Goal: Task Accomplishment & Management: Use online tool/utility

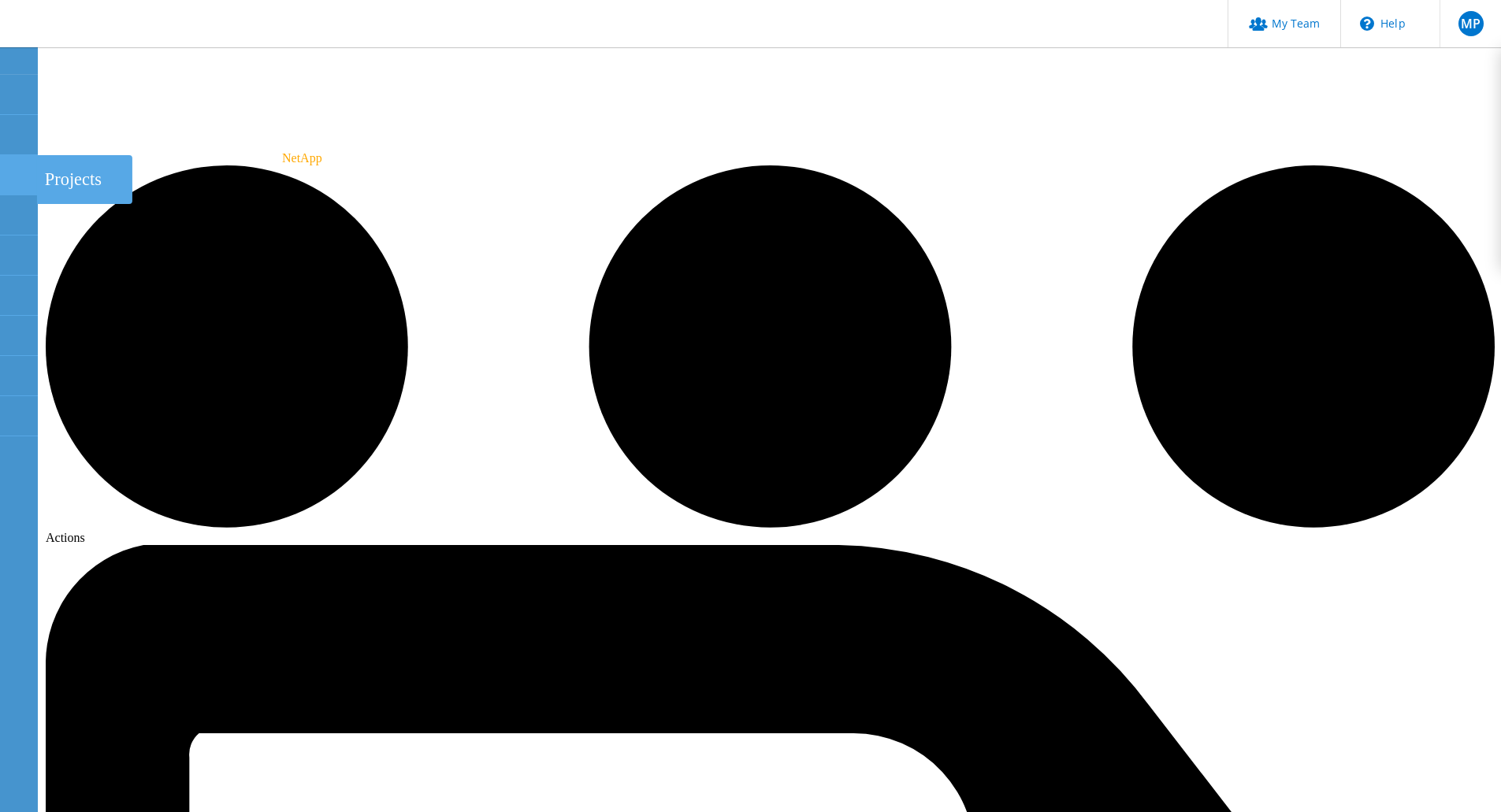
click at [27, 176] on icon at bounding box center [18, 175] width 19 height 14
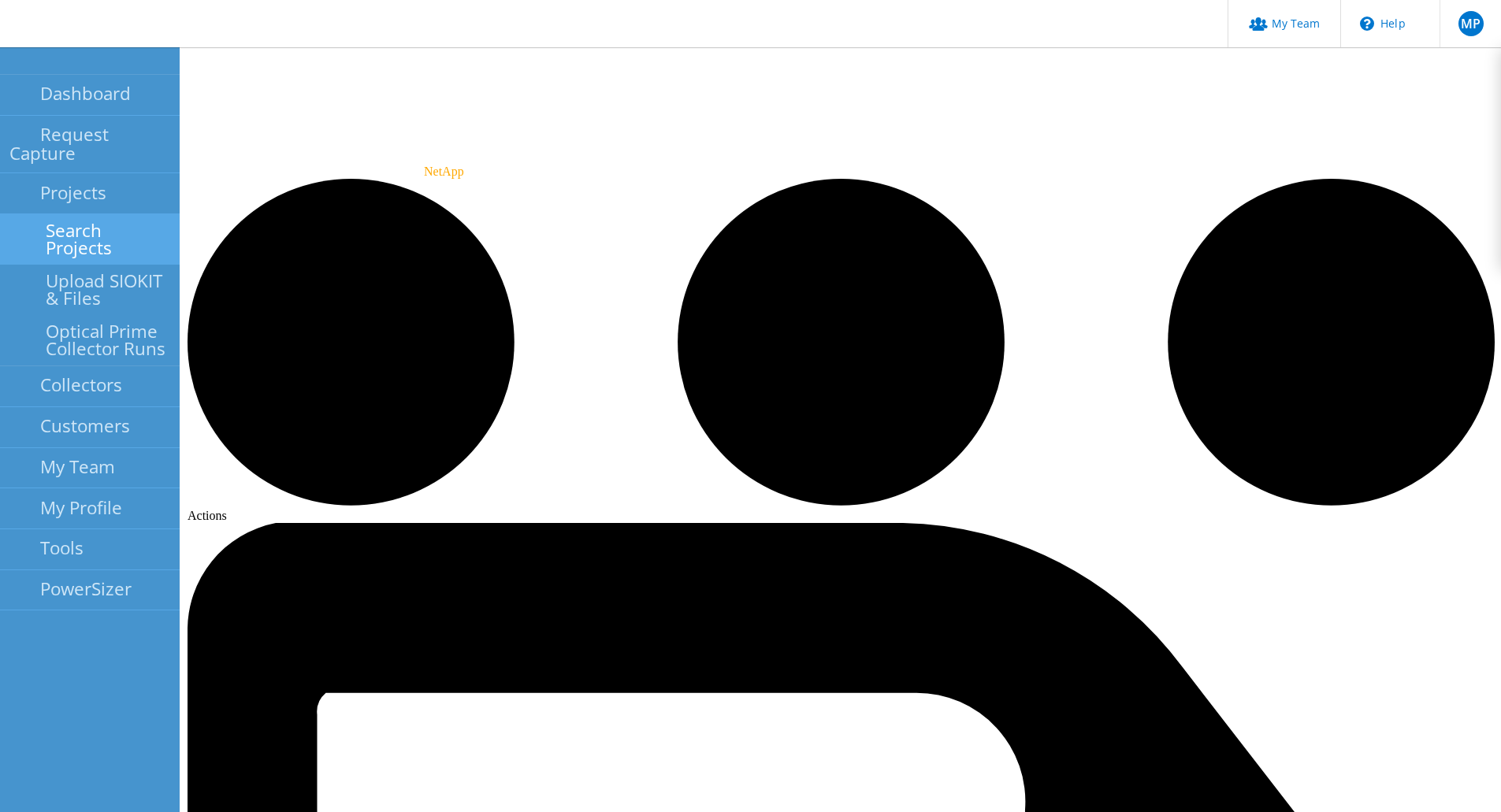
click at [121, 218] on link "Search Projects" at bounding box center [90, 240] width 180 height 50
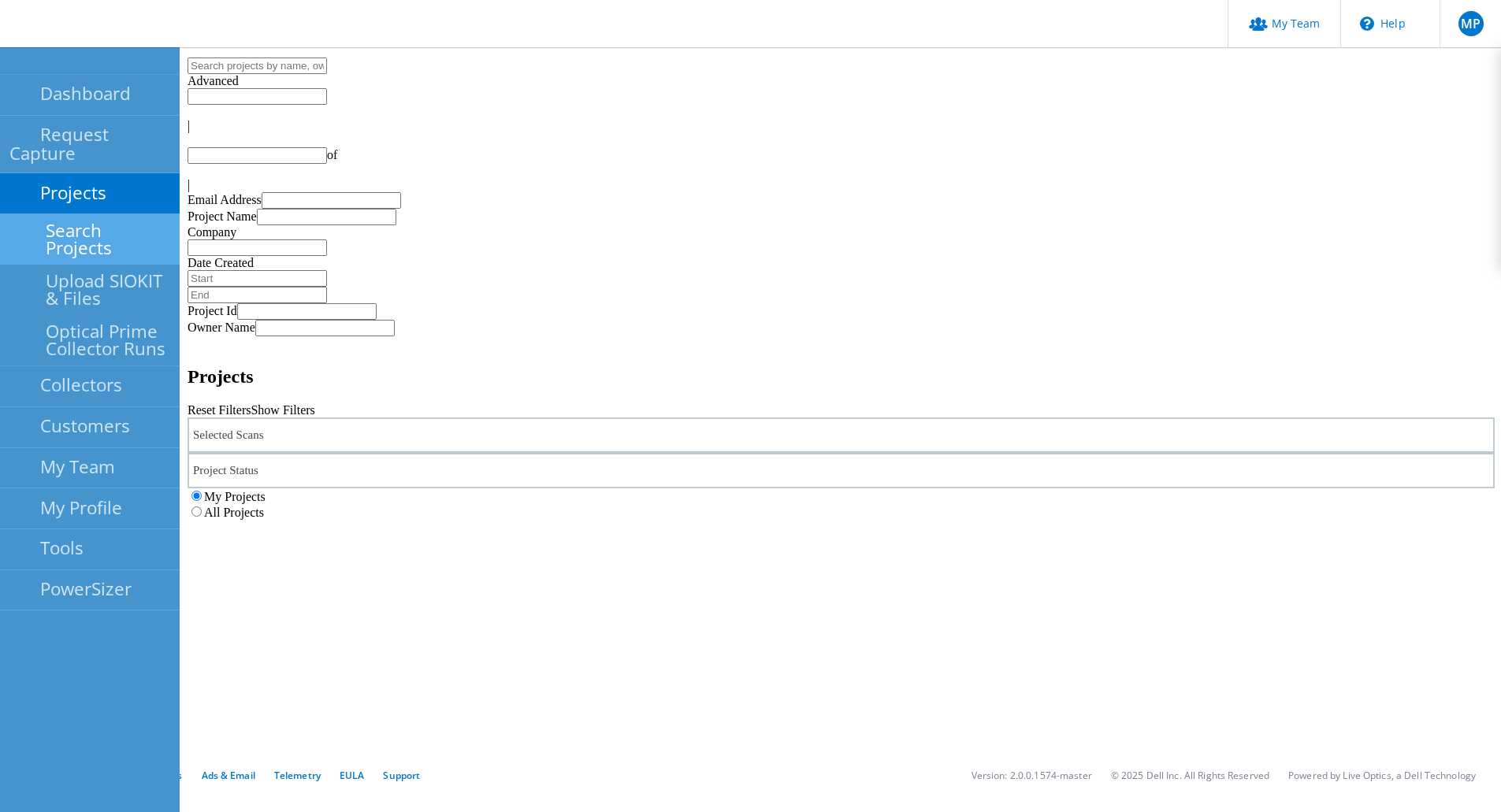
click at [264, 506] on label "All Projects" at bounding box center [234, 512] width 60 height 14
click at [202, 507] on input "All Projects" at bounding box center [196, 511] width 11 height 11
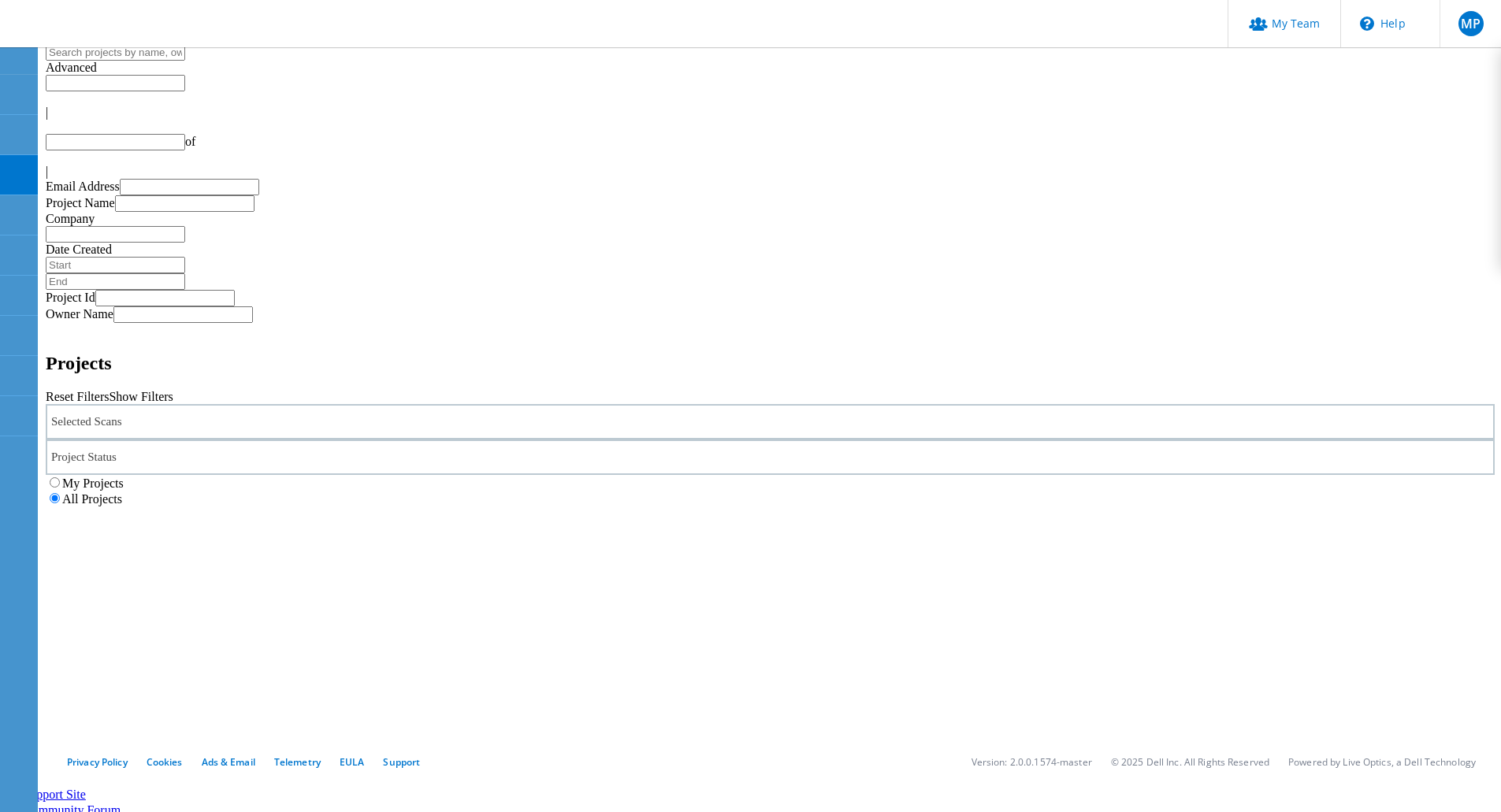
click at [124, 477] on label "My Projects" at bounding box center [93, 483] width 62 height 14
click at [60, 478] on input "My Projects" at bounding box center [54, 482] width 11 height 11
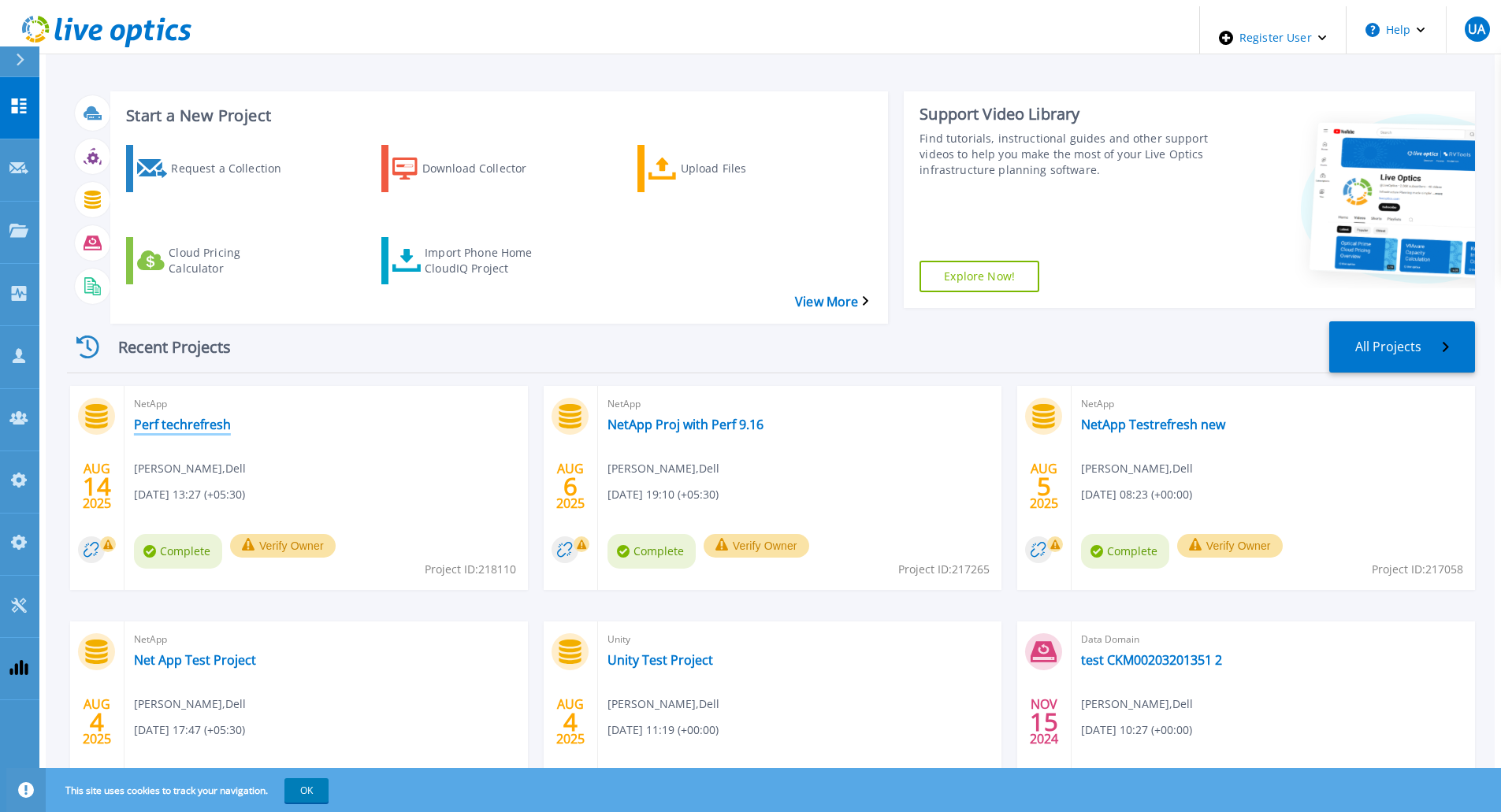
click at [193, 417] on link "Perf techrefresh" at bounding box center [182, 424] width 97 height 15
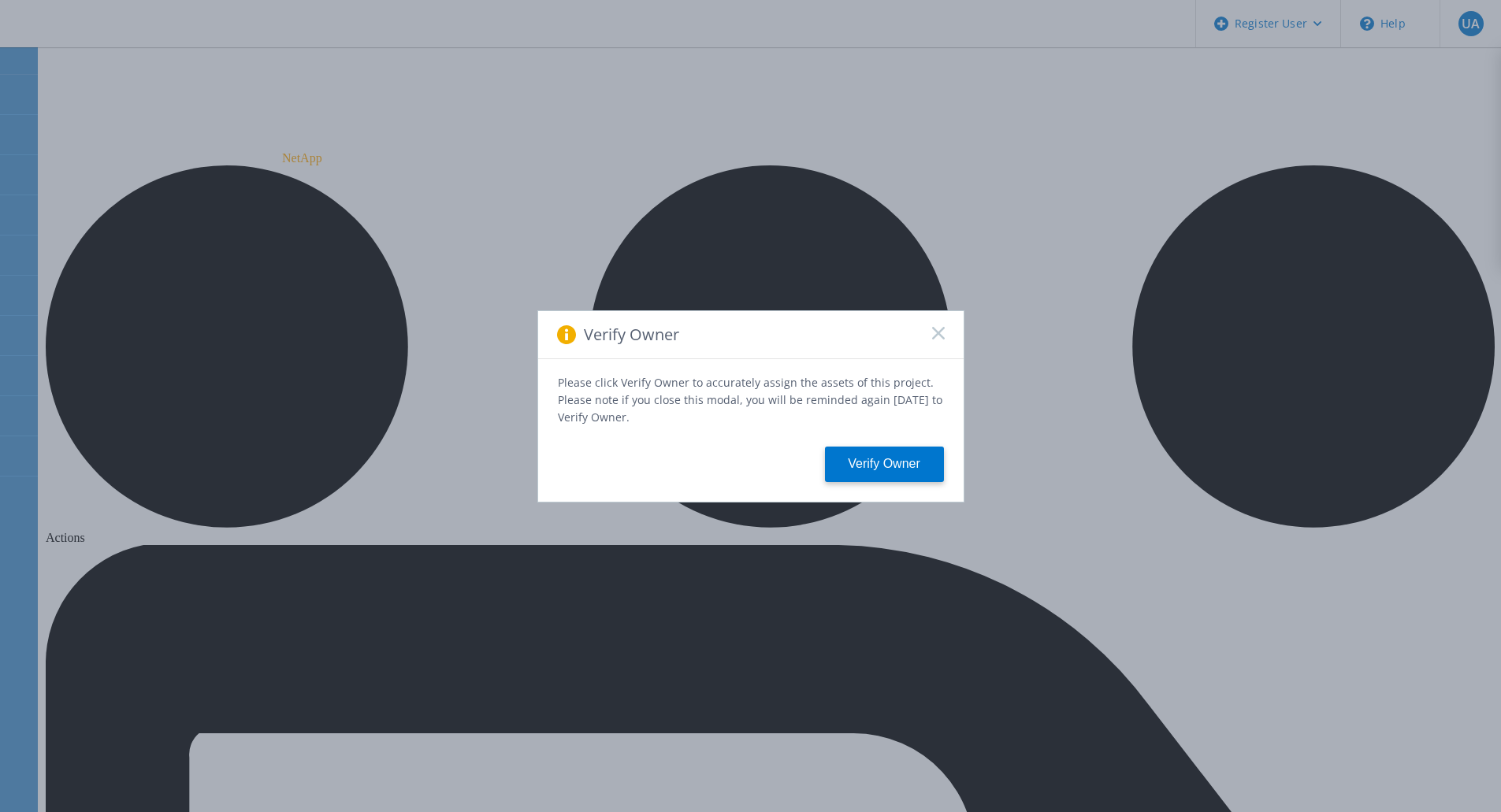
click at [939, 339] on icon at bounding box center [938, 333] width 13 height 13
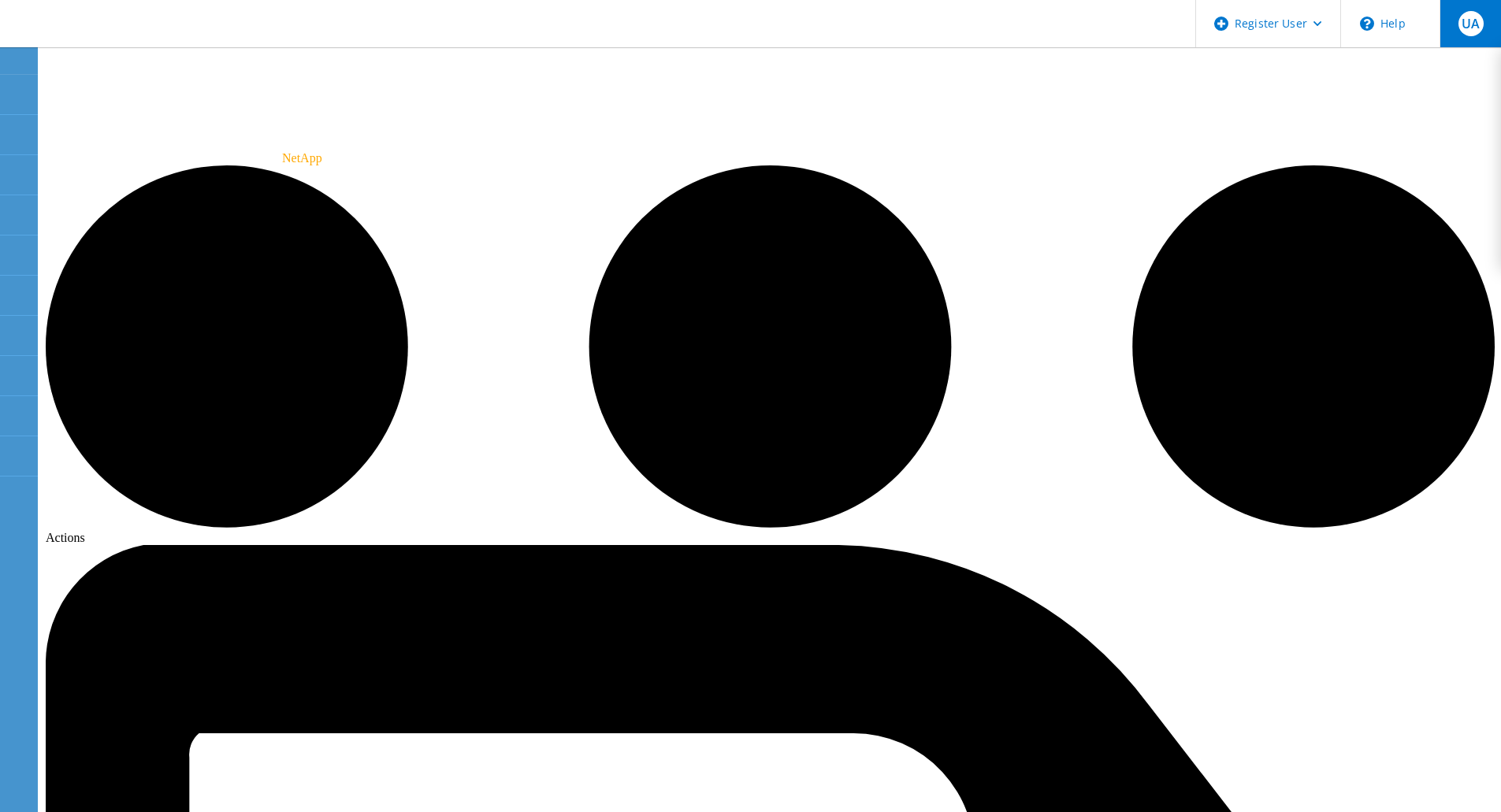
click at [1478, 32] on div "UA" at bounding box center [1471, 23] width 25 height 25
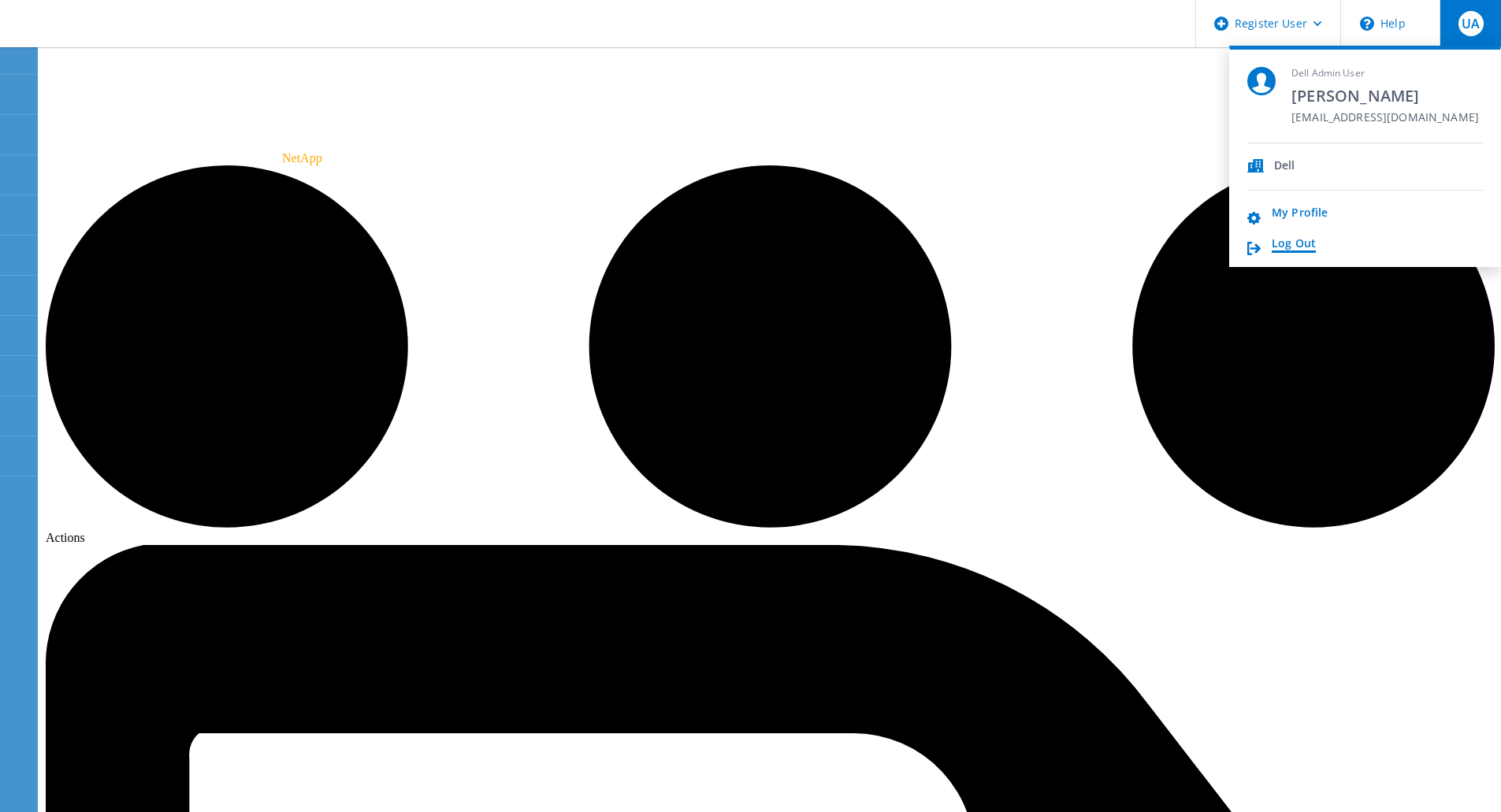
click at [1303, 246] on link "Log Out" at bounding box center [1294, 244] width 44 height 14
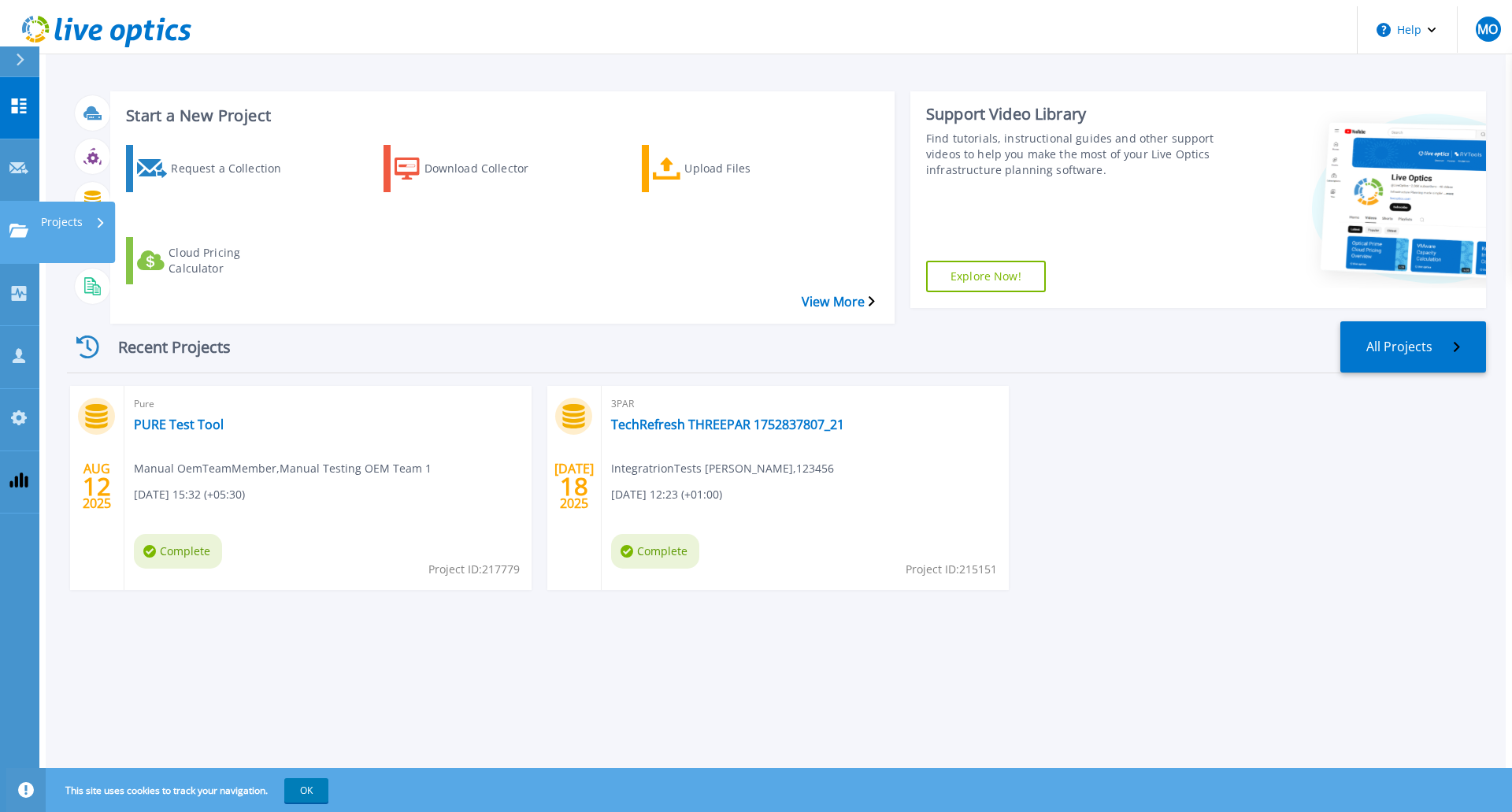
click at [26, 223] on icon at bounding box center [19, 230] width 19 height 14
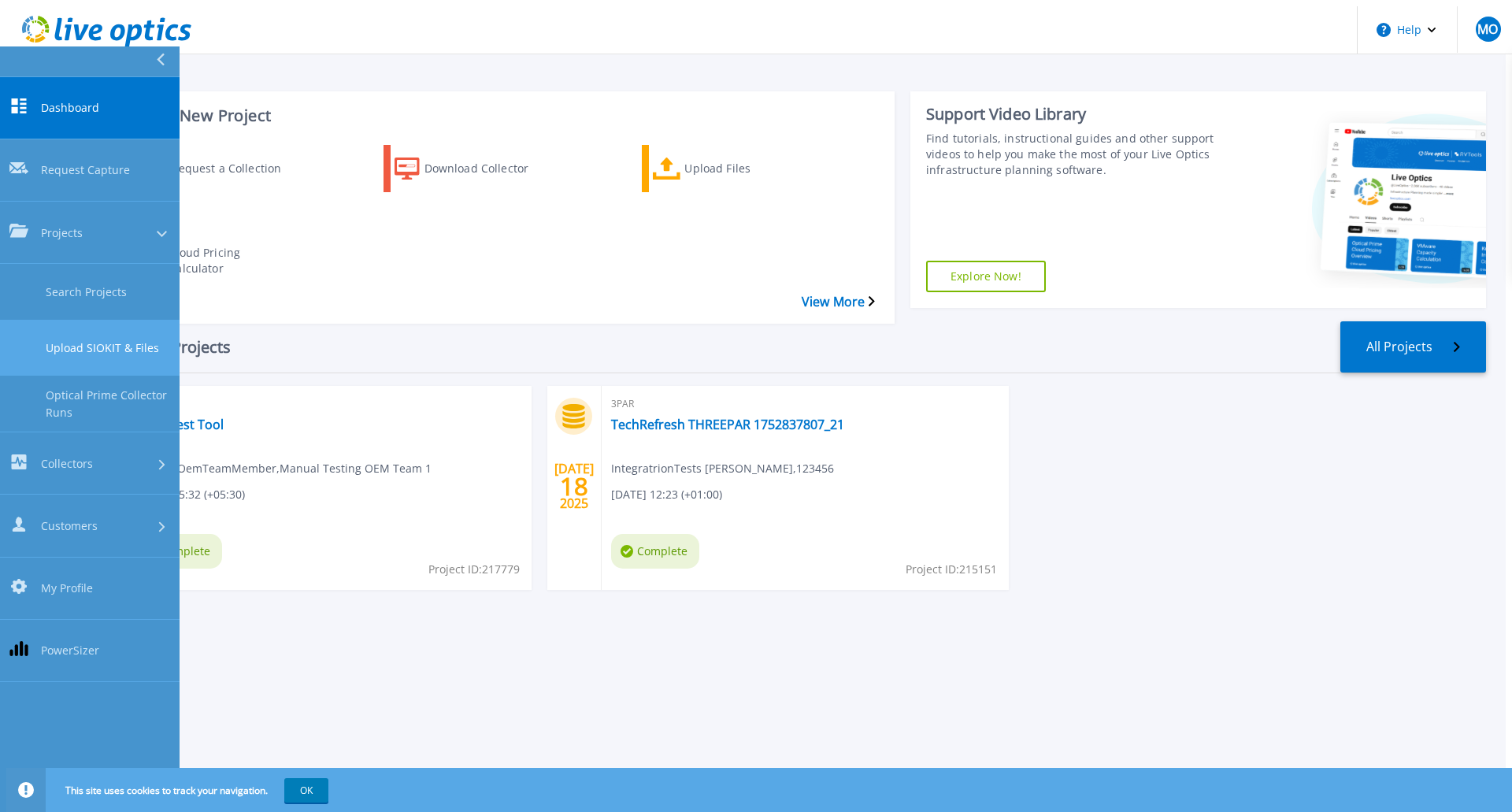
click at [104, 320] on link "Upload SIOKIT & Files" at bounding box center [90, 348] width 180 height 56
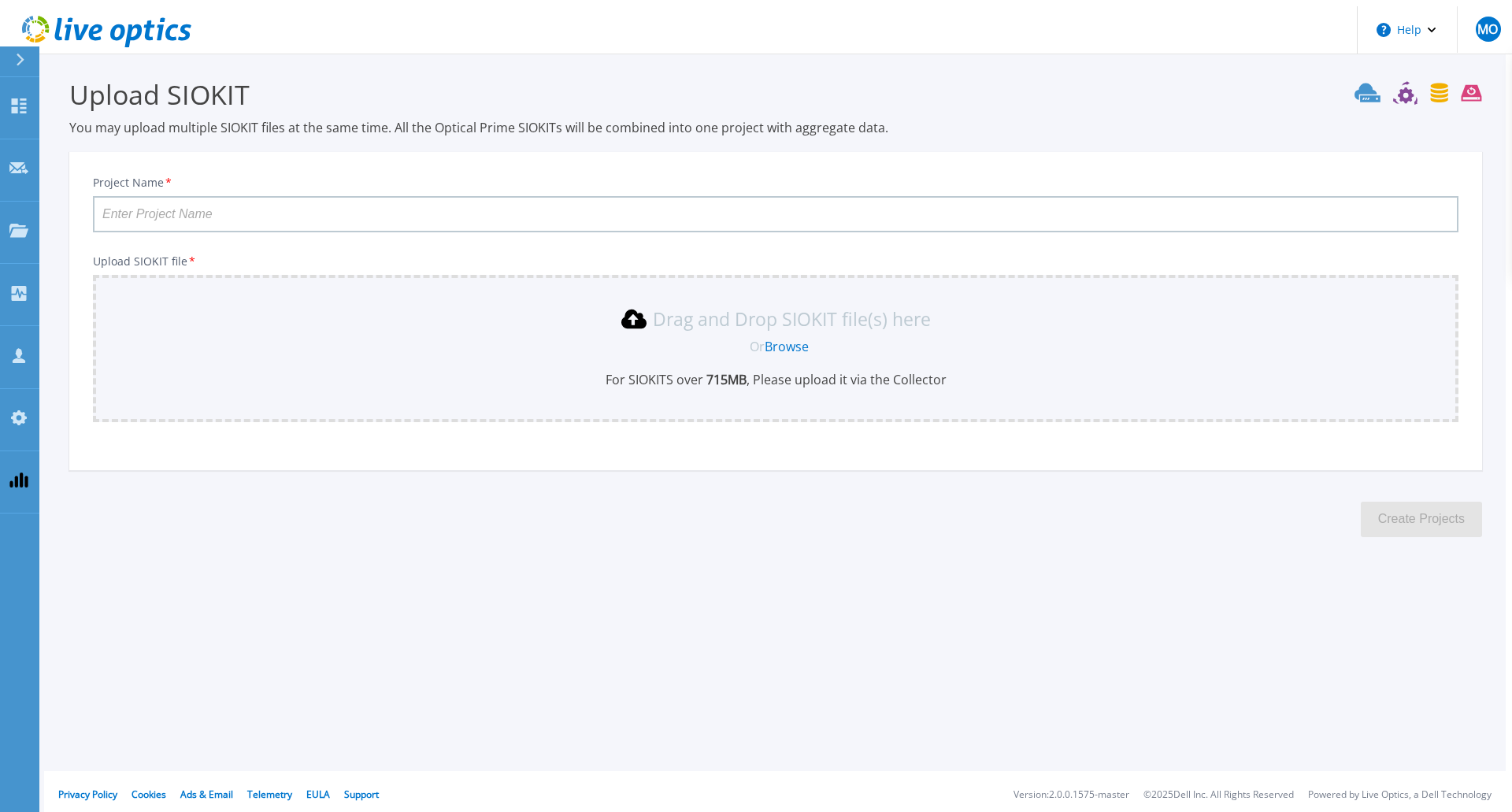
click at [477, 214] on input "Project Name *" at bounding box center [775, 214] width 1366 height 36
type input "techrefresh endpoint test"
click at [786, 341] on link "Browse" at bounding box center [787, 346] width 44 height 17
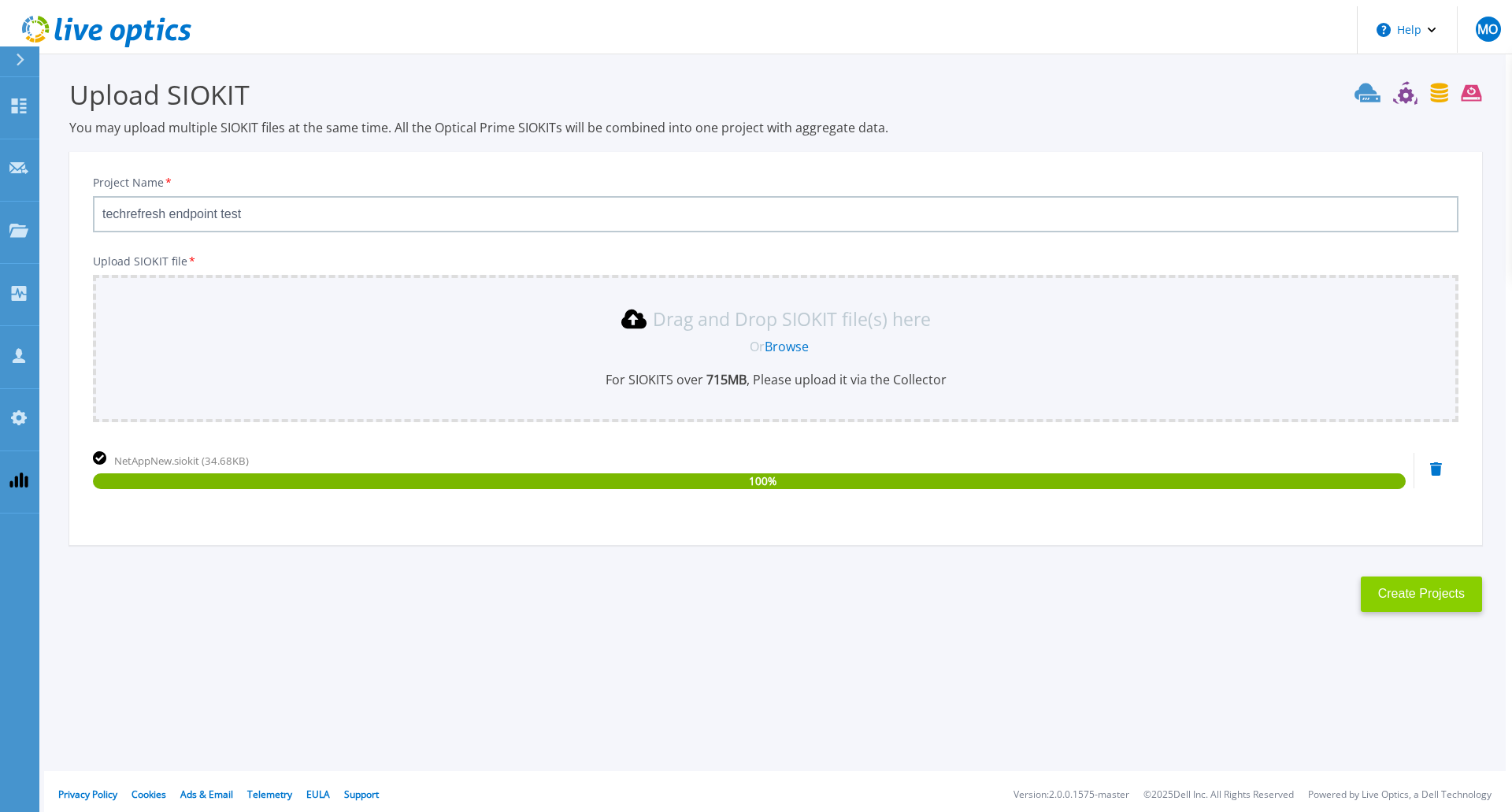
click at [1410, 593] on button "Create Projects" at bounding box center [1421, 594] width 121 height 36
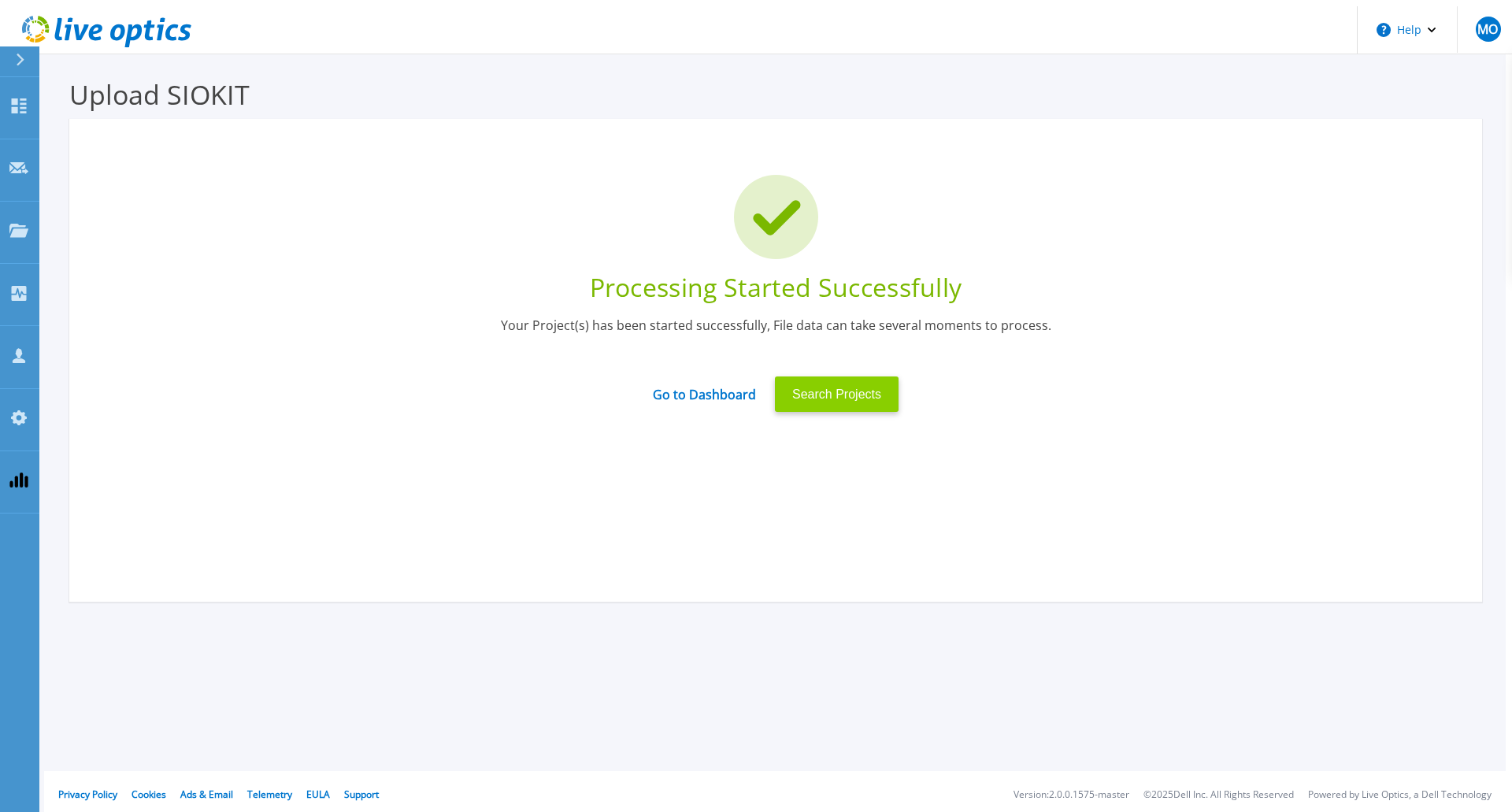
click at [852, 391] on button "Search Projects" at bounding box center [837, 393] width 124 height 36
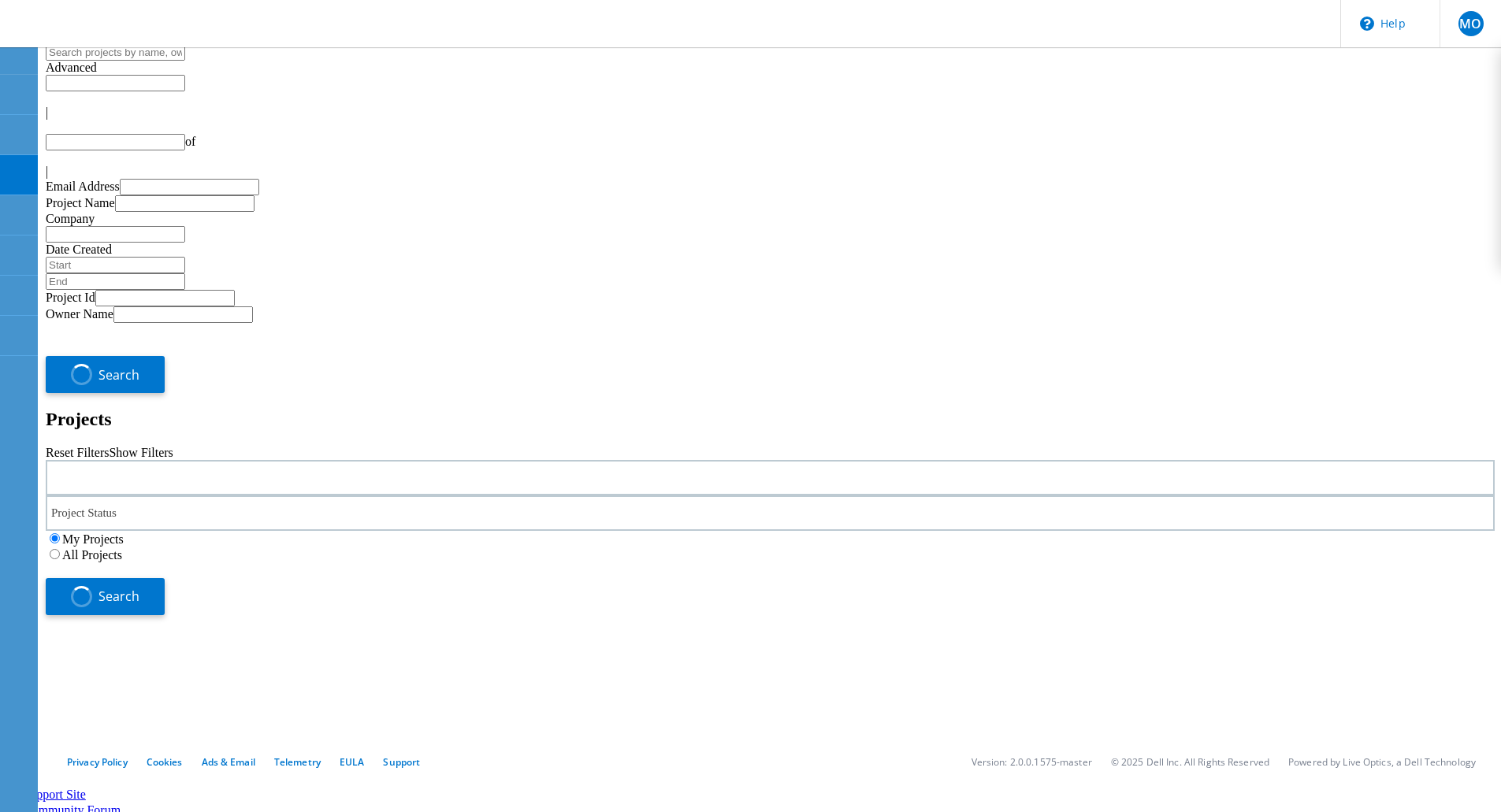
type input "1"
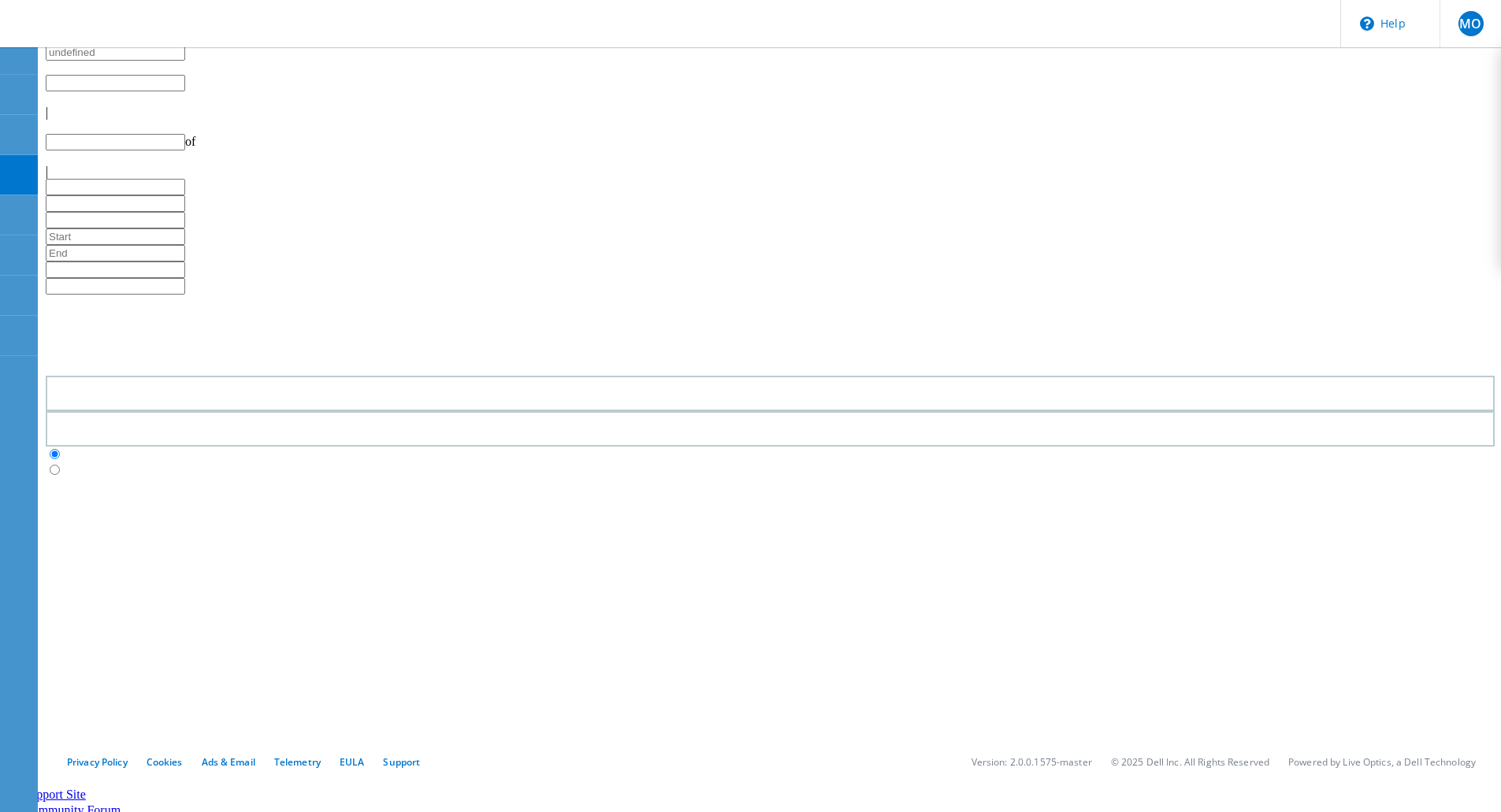
type input "1"
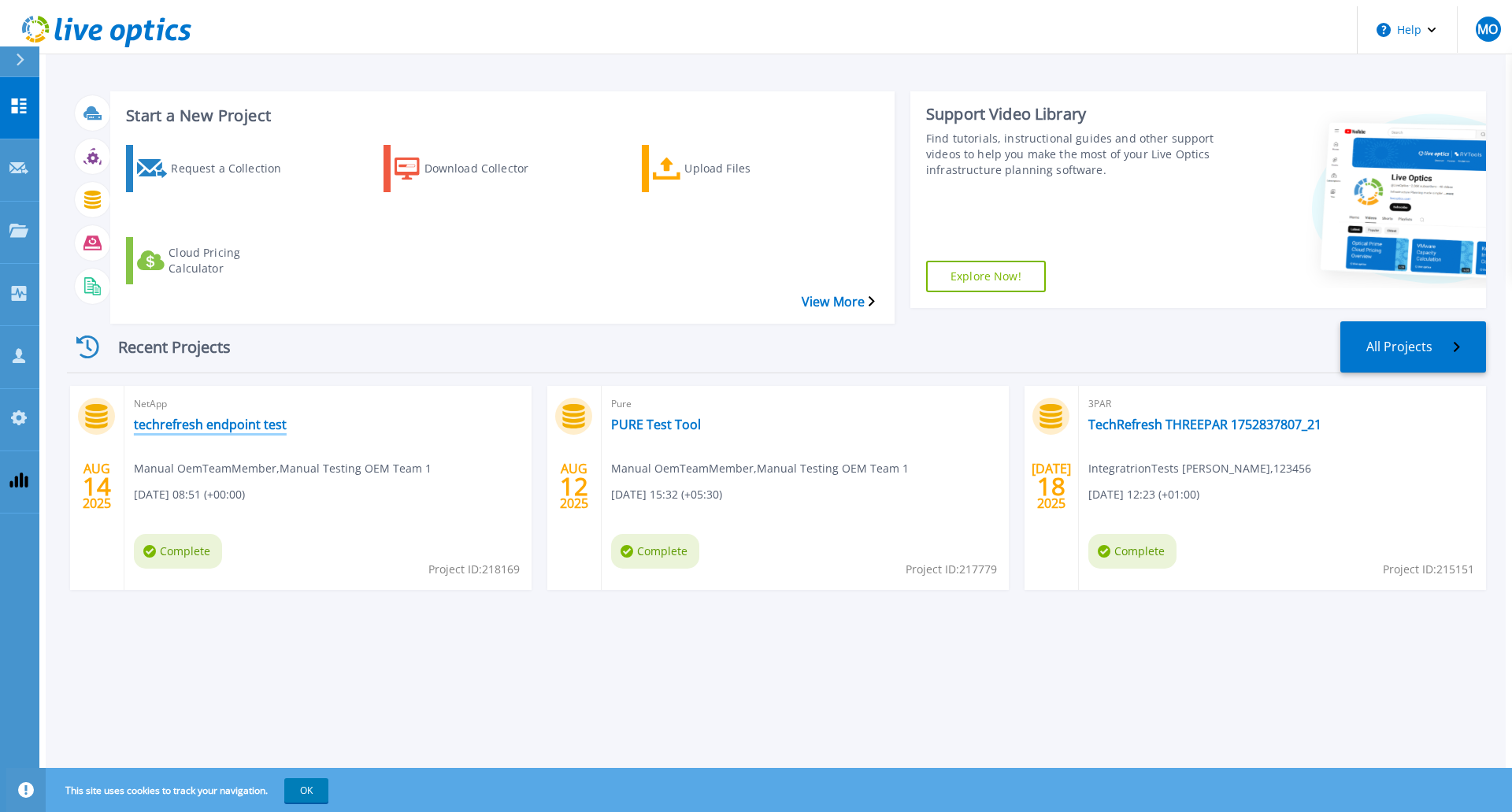
click at [238, 417] on link "techrefresh endpoint test" at bounding box center [210, 424] width 153 height 15
click at [227, 417] on link "techrefresh endpoint test" at bounding box center [210, 424] width 153 height 15
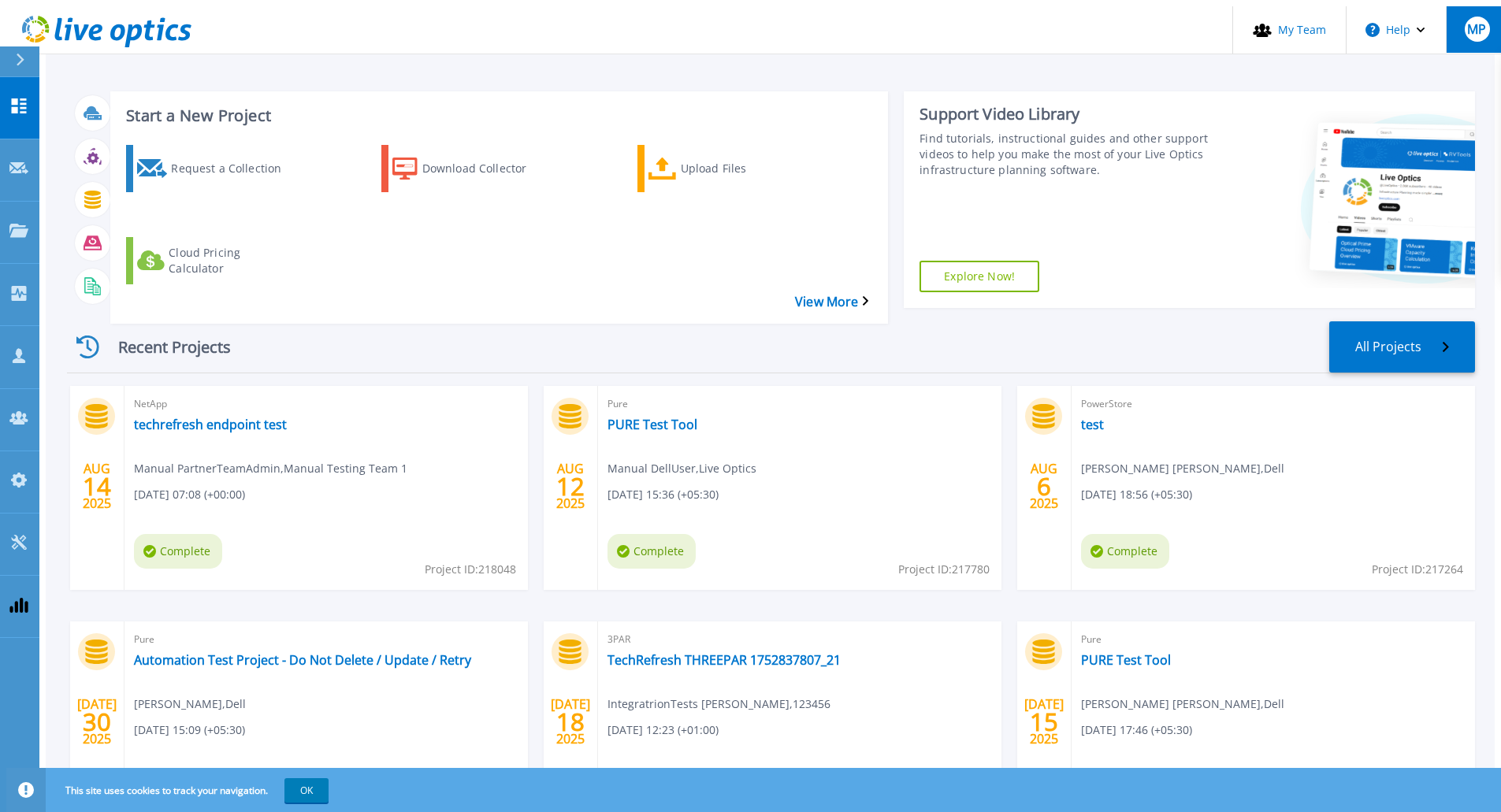
click at [1467, 23] on span "MP" at bounding box center [1477, 29] width 19 height 13
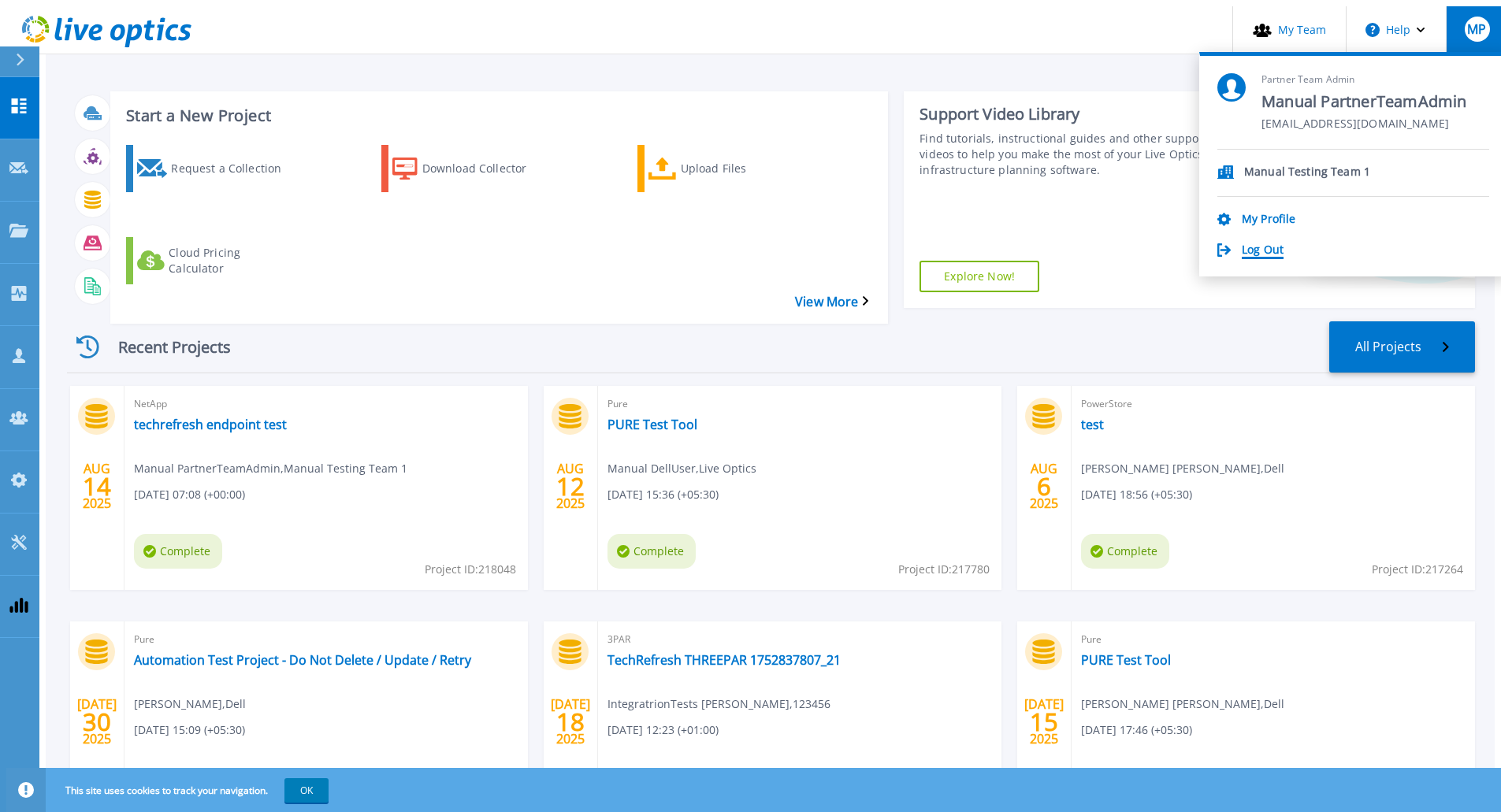
click at [1283, 246] on link "Log Out" at bounding box center [1262, 250] width 42 height 14
